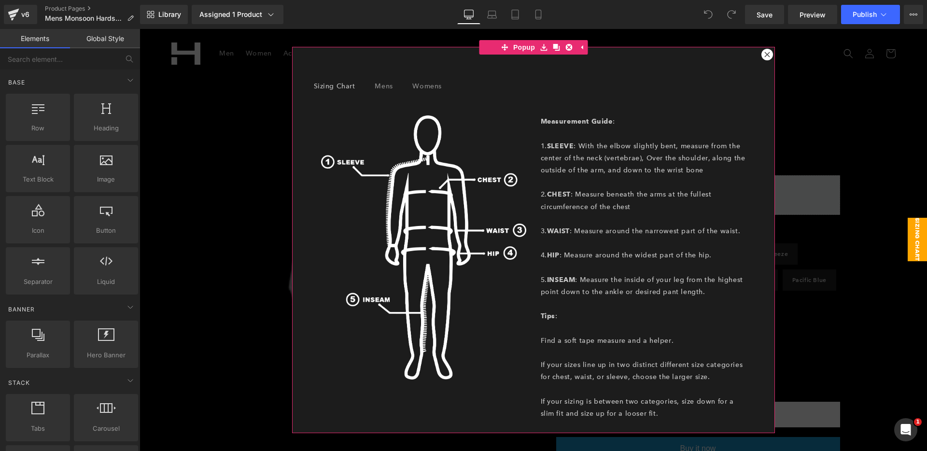
click at [767, 56] on div at bounding box center [767, 55] width 12 height 12
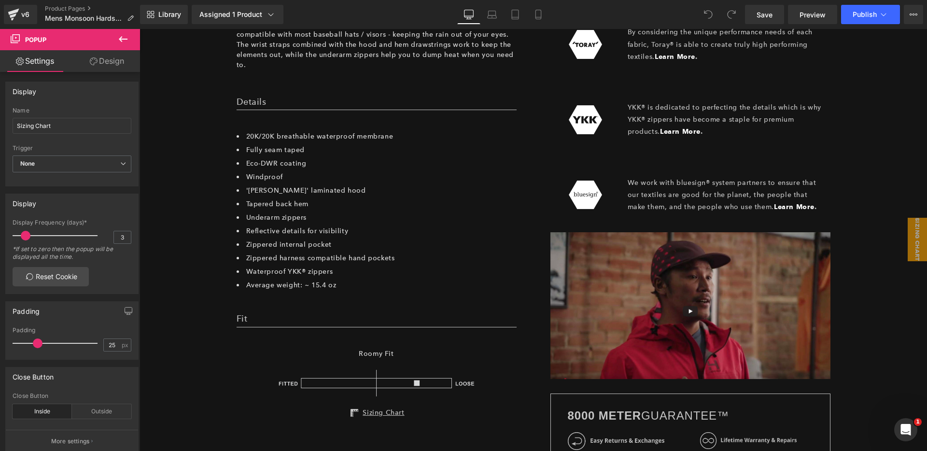
scroll to position [788, 0]
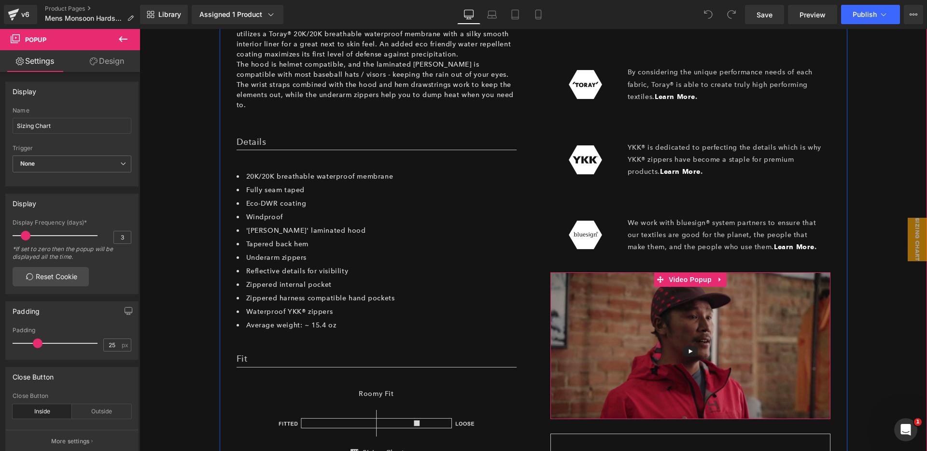
click at [730, 327] on img at bounding box center [690, 345] width 280 height 147
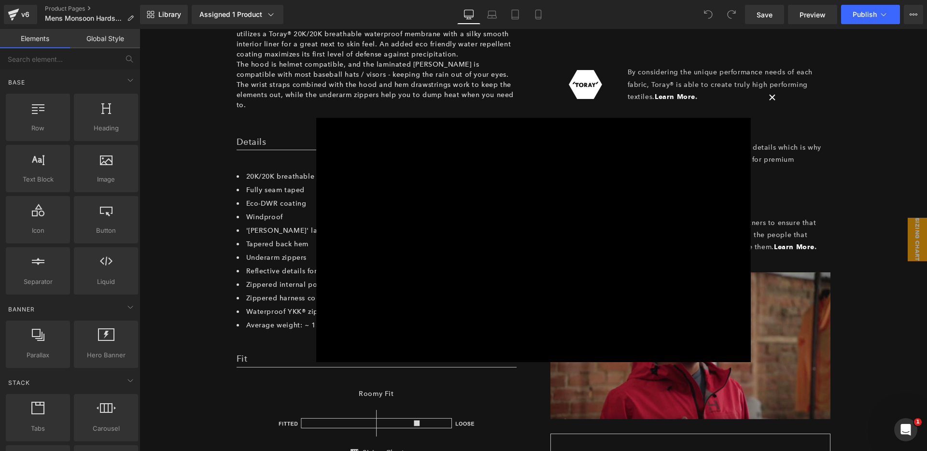
click at [769, 98] on button "×" at bounding box center [772, 96] width 19 height 19
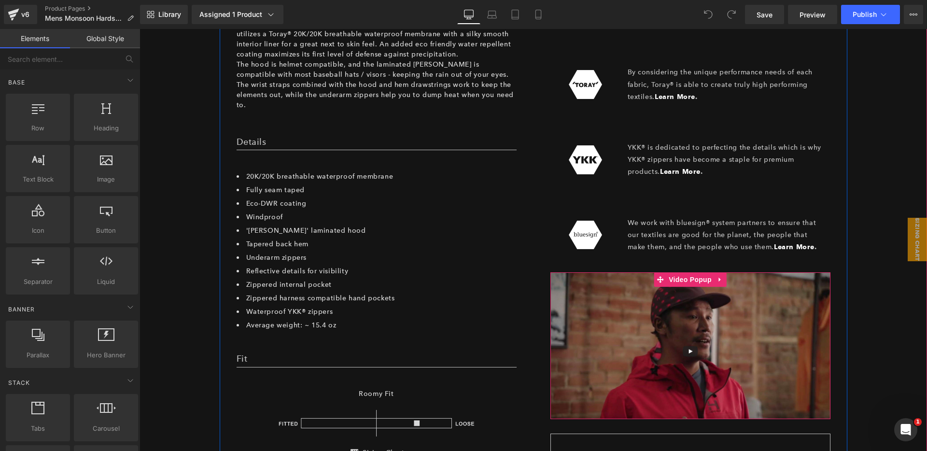
click at [783, 324] on img at bounding box center [690, 345] width 280 height 147
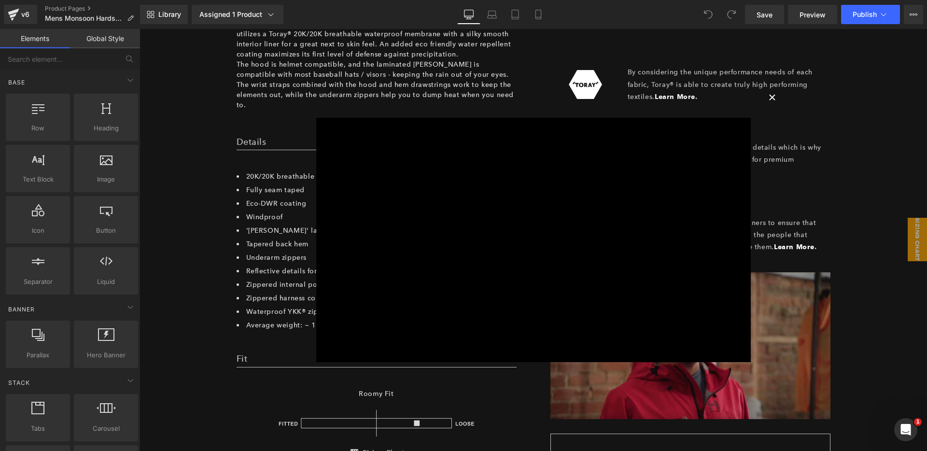
click at [767, 97] on button "×" at bounding box center [772, 96] width 19 height 19
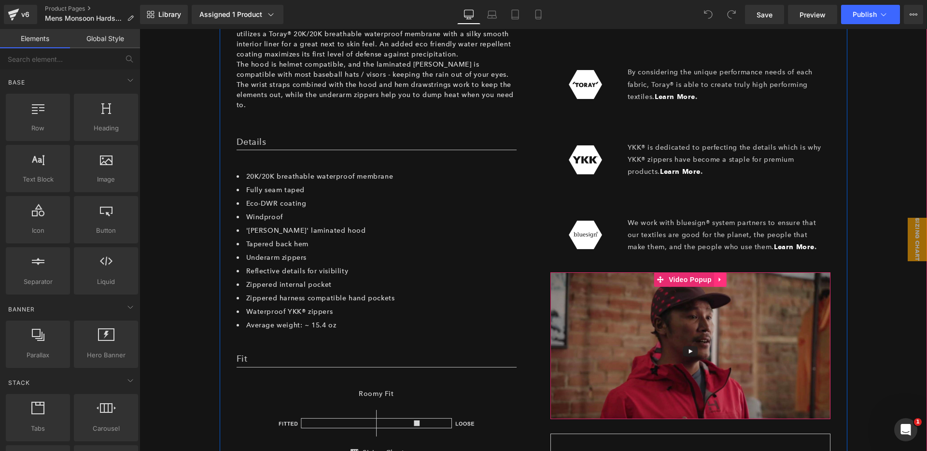
click at [717, 277] on icon at bounding box center [720, 279] width 7 height 7
click at [673, 279] on span "Video Popup" at bounding box center [671, 279] width 48 height 14
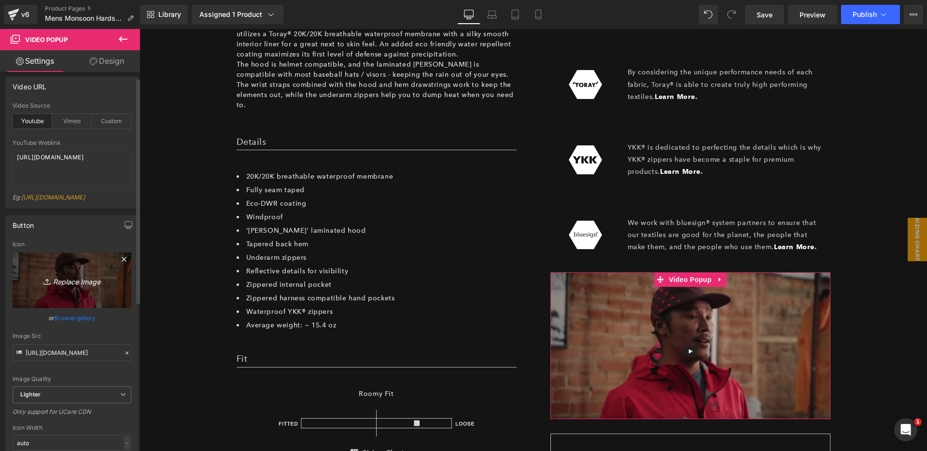
scroll to position [12, 0]
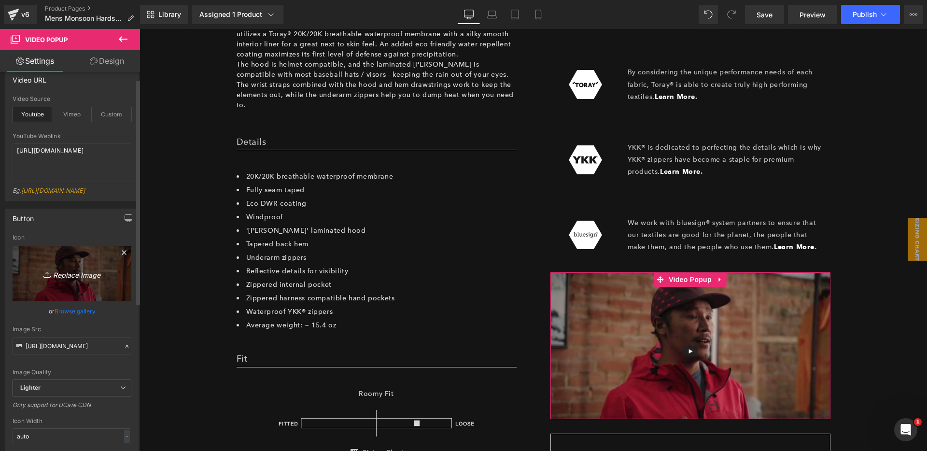
click at [71, 280] on icon "Replace Image" at bounding box center [71, 273] width 77 height 12
type input "C:\fakepath\Monsoon-Harshell-Thumbnail-Youtube.jpg"
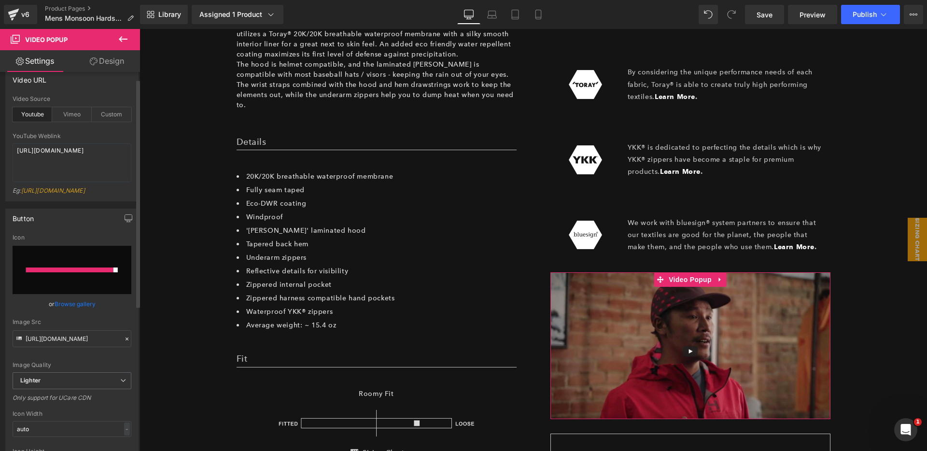
click at [74, 266] on input "file" at bounding box center [72, 270] width 119 height 48
type input "C:\fakepath\Monsoon-Harshell-Thumbnail-Youtube.jpg"
type input "[URL][DOMAIN_NAME]"
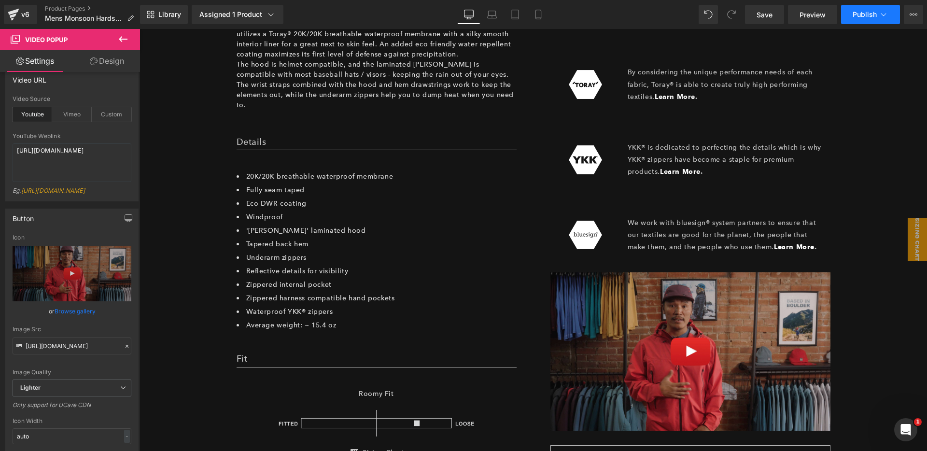
click at [863, 20] on button "Publish" at bounding box center [870, 14] width 59 height 19
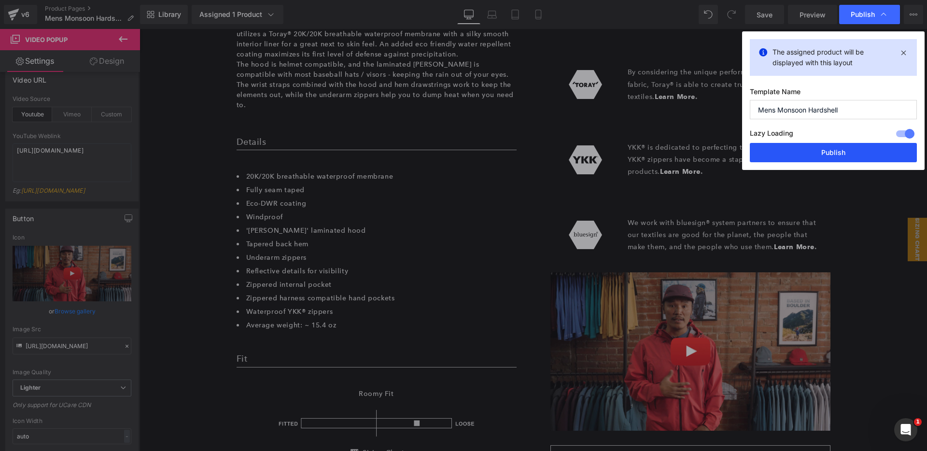
click at [868, 149] on button "Publish" at bounding box center [833, 152] width 167 height 19
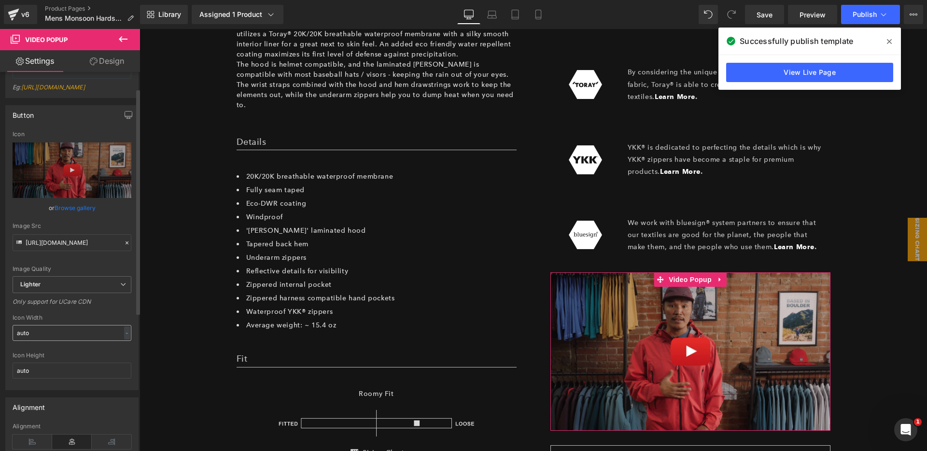
scroll to position [219, 0]
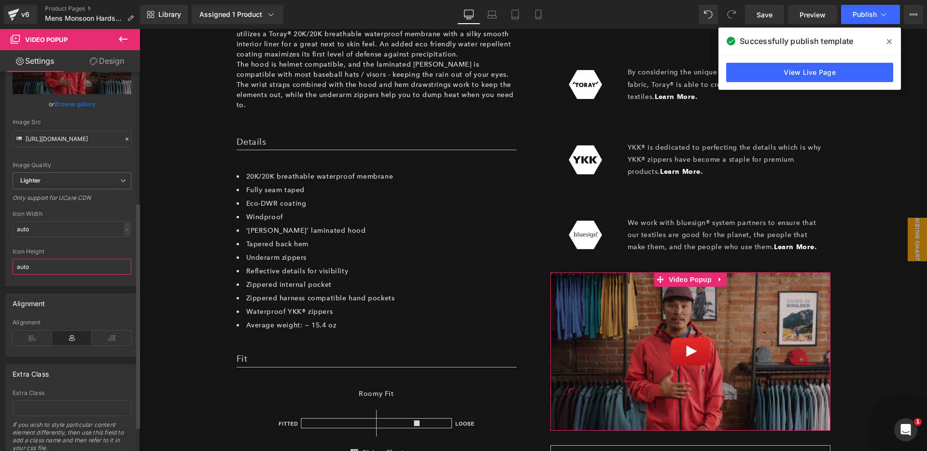
click at [70, 275] on input "auto" at bounding box center [72, 267] width 119 height 16
click at [100, 237] on input "auto" at bounding box center [72, 229] width 119 height 16
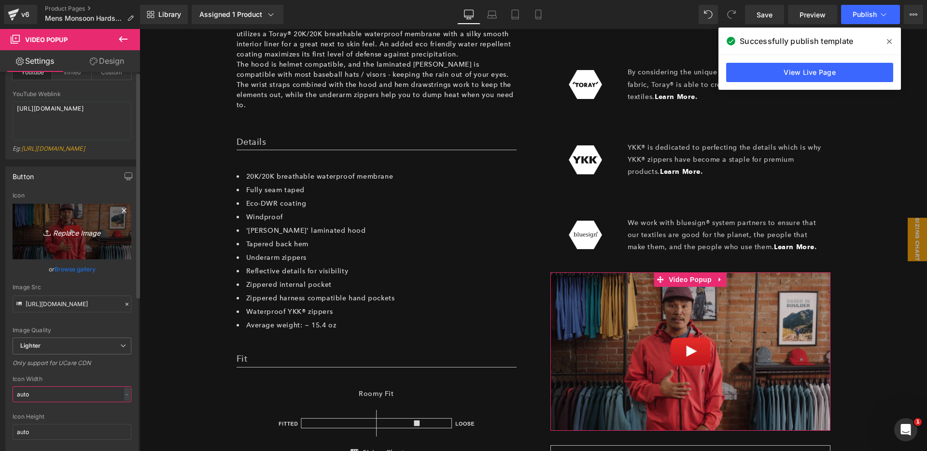
scroll to position [0, 0]
